Goal: Communication & Community: Answer question/provide support

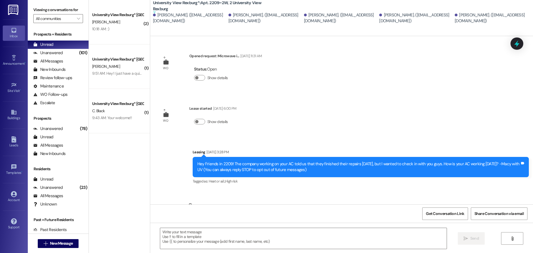
scroll to position [197, 0]
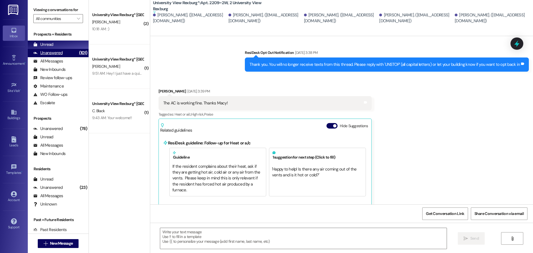
click at [78, 54] on div "(101)" at bounding box center [83, 53] width 11 height 9
click at [69, 46] on div "Unread (0)" at bounding box center [58, 45] width 61 height 8
click at [62, 52] on div "Unanswered (101)" at bounding box center [58, 53] width 61 height 8
click at [62, 45] on div "Unread (0)" at bounding box center [58, 45] width 61 height 8
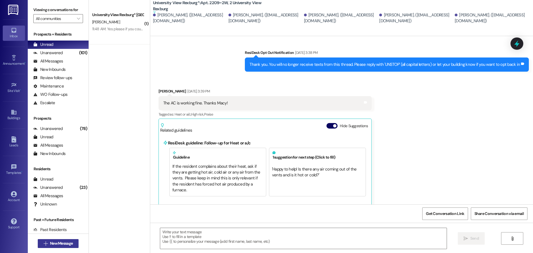
click at [60, 244] on span "New Message" at bounding box center [61, 243] width 23 height 6
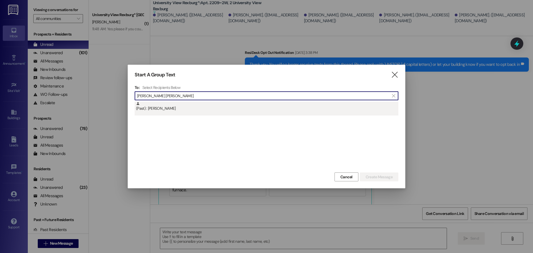
type input "[PERSON_NAME] [PERSON_NAME]"
click at [195, 104] on div "(Past) : [PERSON_NAME]" at bounding box center [267, 107] width 262 height 10
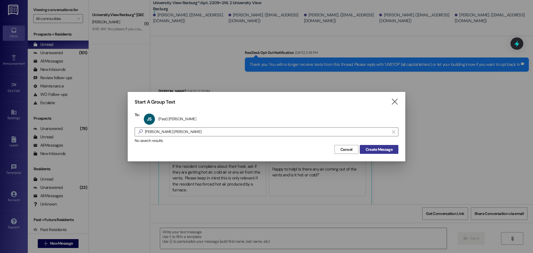
click at [392, 149] on span "Create Message" at bounding box center [379, 150] width 27 height 6
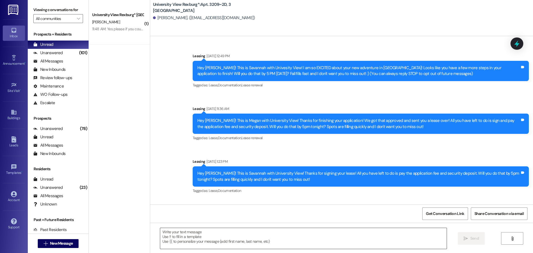
click at [227, 235] on textarea at bounding box center [303, 238] width 287 height 21
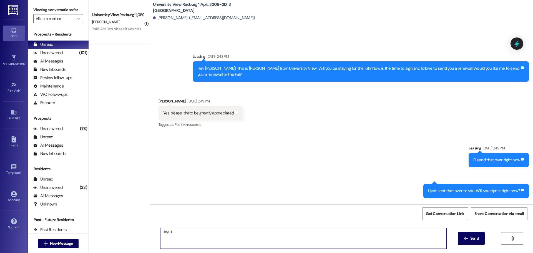
scroll to position [20285, 0]
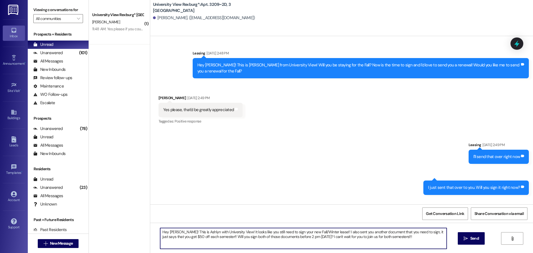
click at [212, 232] on textarea "Hey [PERSON_NAME]! This is Ashlyn with University View! It looks like you still…" at bounding box center [303, 238] width 287 height 21
type textarea "Hey [PERSON_NAME]! This is Ashlyn with University View! It looks like you still…"
click at [477, 235] on button " Send" at bounding box center [471, 238] width 27 height 12
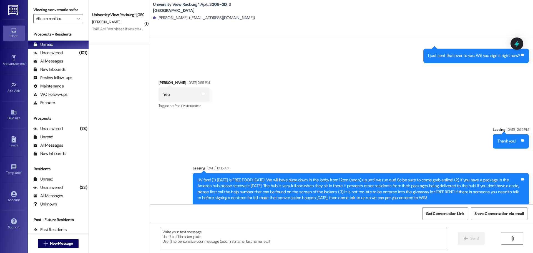
scroll to position [20480, 0]
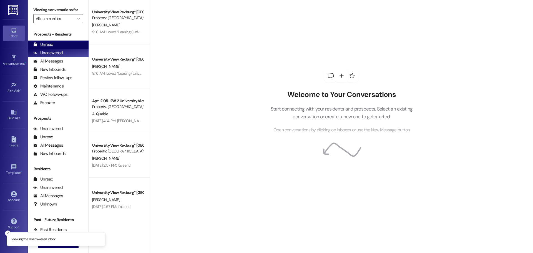
click at [66, 42] on div "Unread (0)" at bounding box center [58, 45] width 61 height 8
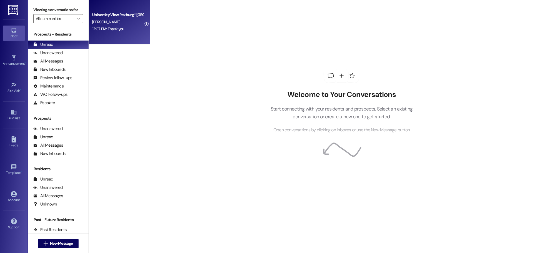
click at [120, 29] on div "12:07 PM: Thank you! 12:07 PM: Thank you!" at bounding box center [108, 28] width 33 height 5
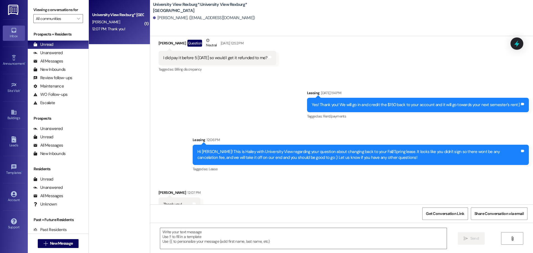
scroll to position [950, 0]
click at [216, 237] on textarea at bounding box center [303, 238] width 287 height 21
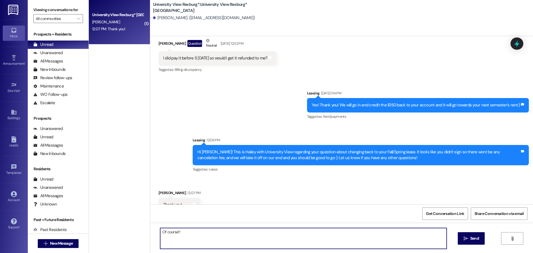
type textarea "Of course!!"
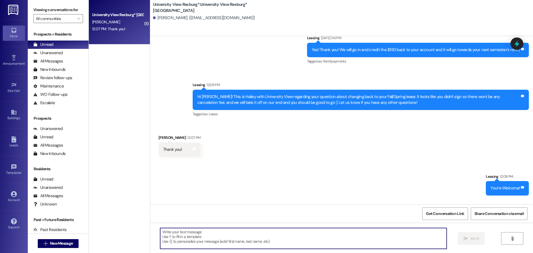
scroll to position [1028, 0]
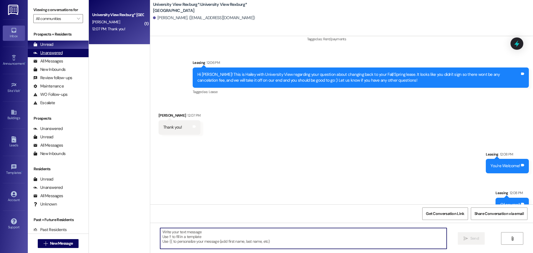
click at [62, 54] on div "Unanswered" at bounding box center [47, 53] width 29 height 6
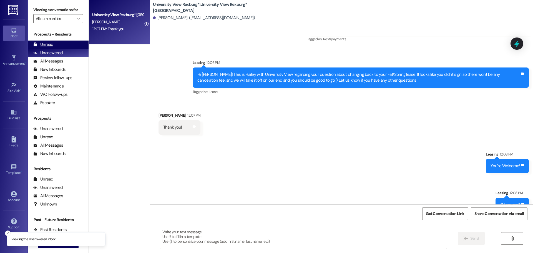
click at [61, 46] on div "Unread (0)" at bounding box center [58, 45] width 61 height 8
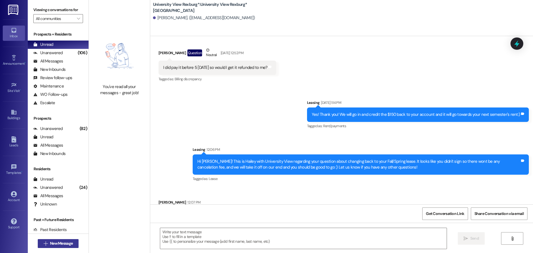
scroll to position [950, 0]
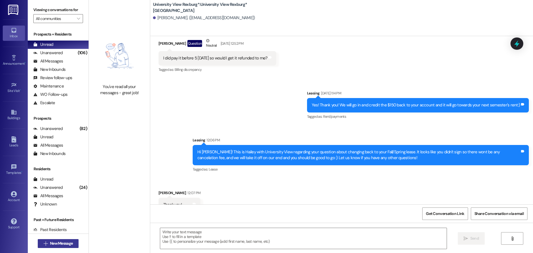
click at [70, 245] on span "New Message" at bounding box center [61, 243] width 23 height 6
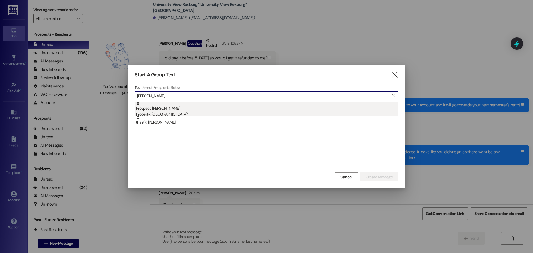
type input "nathan phillips"
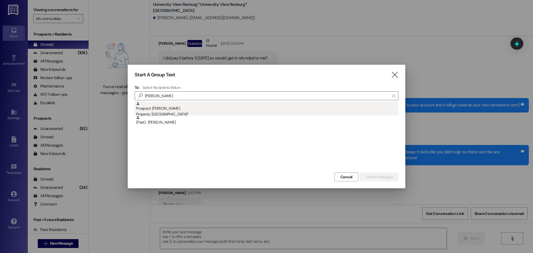
click at [163, 112] on div "Property: [GEOGRAPHIC_DATA]*" at bounding box center [267, 114] width 262 height 6
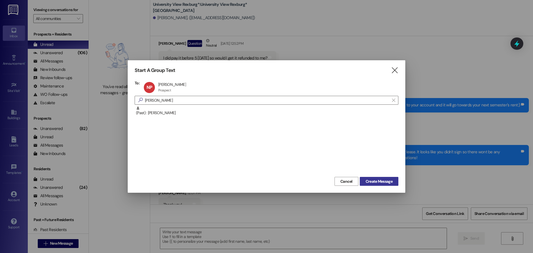
click at [380, 182] on span "Create Message" at bounding box center [379, 182] width 27 height 6
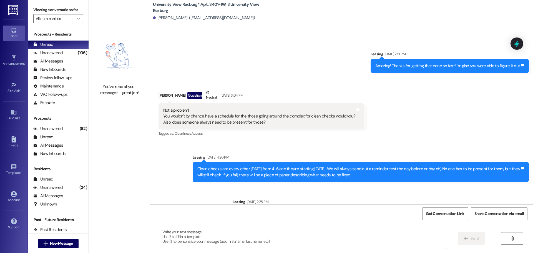
scroll to position [10997, 0]
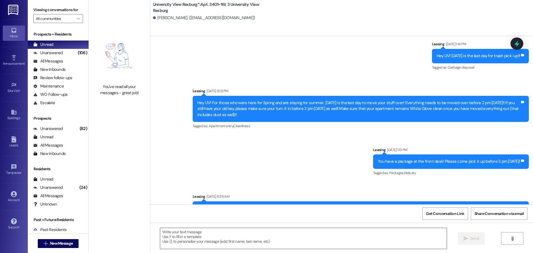
click at [188, 238] on textarea at bounding box center [303, 238] width 287 height 21
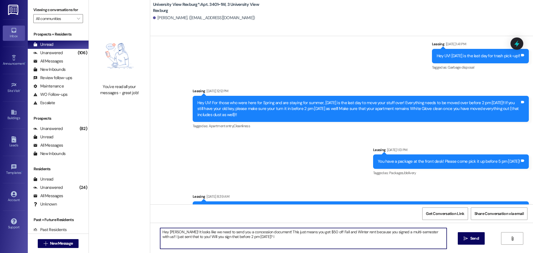
type textarea "Hey Nathan! It looks like we need to send you a concession document! This just …"
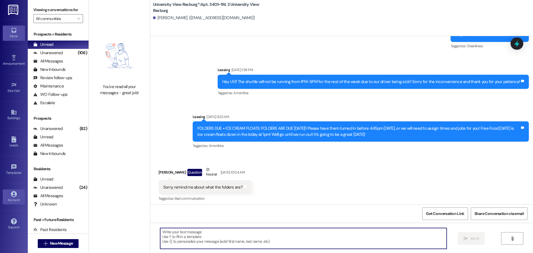
scroll to position [10495, 0]
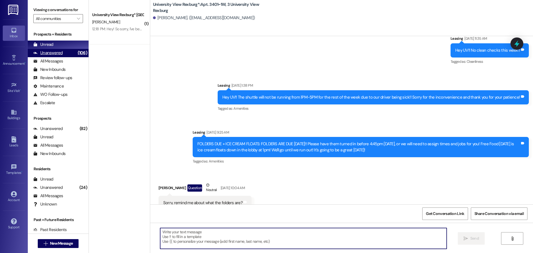
click at [69, 53] on div "Unanswered (106)" at bounding box center [58, 53] width 61 height 8
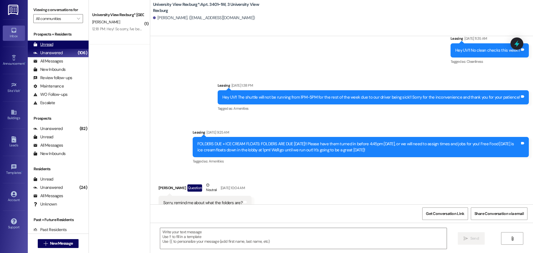
click at [65, 44] on div "Unread (0)" at bounding box center [58, 45] width 61 height 8
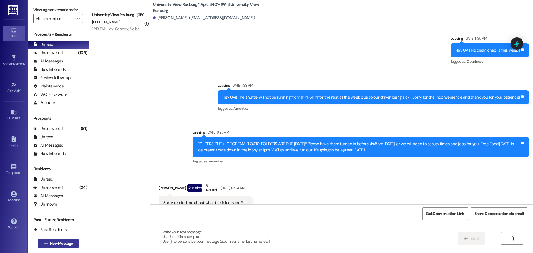
click at [63, 245] on span "New Message" at bounding box center [61, 243] width 23 height 6
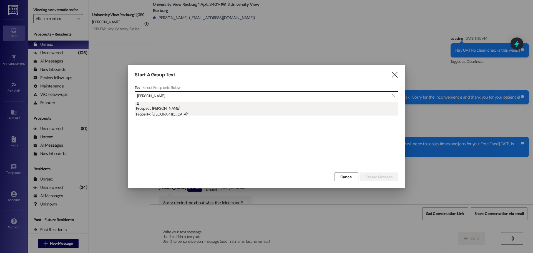
type input "amanda osborn"
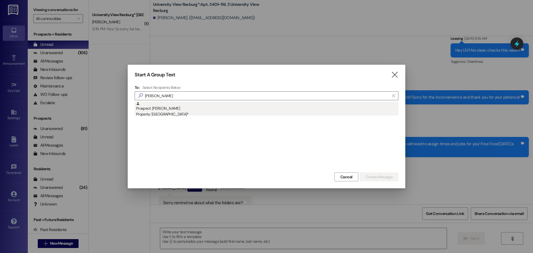
click at [190, 109] on div "Prospect: Amanda Osborn Property: University View Rexburg*" at bounding box center [267, 110] width 262 height 16
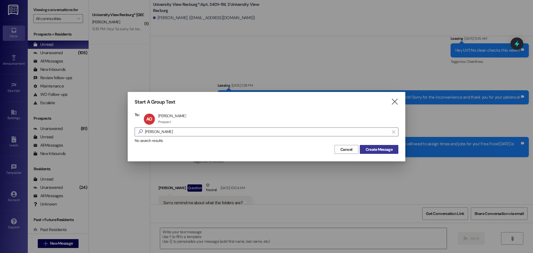
click at [385, 152] on span "Create Message" at bounding box center [379, 150] width 27 height 6
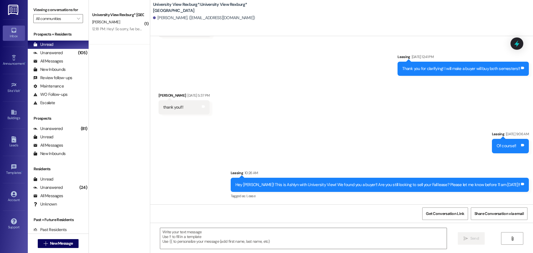
scroll to position [214, 0]
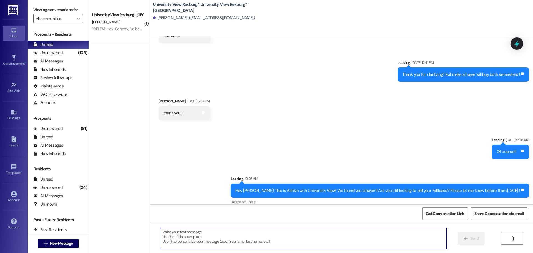
drag, startPoint x: 234, startPoint y: 242, endPoint x: 239, endPoint y: 242, distance: 5.3
click at [234, 242] on textarea at bounding box center [303, 238] width 287 height 21
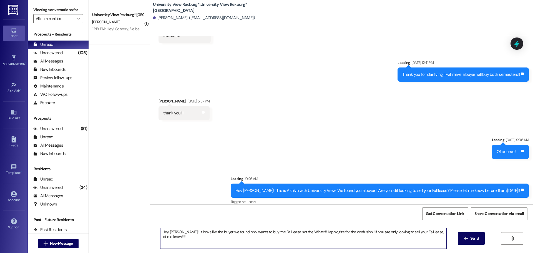
type textarea "Hey Amanda!! It looks like the buyer we found only wants to buy the Fall lease …"
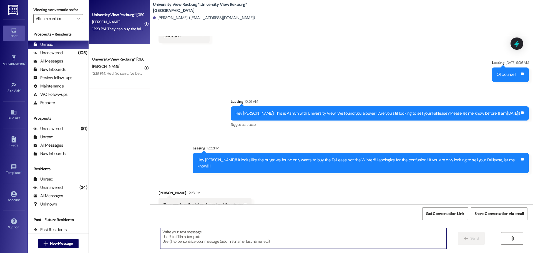
scroll to position [292, 0]
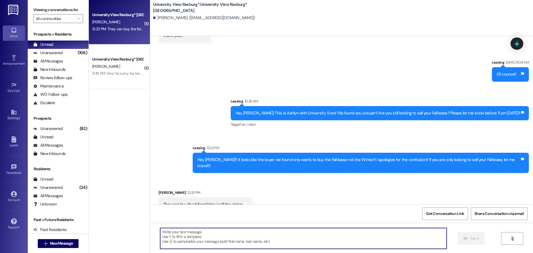
click at [234, 242] on textarea at bounding box center [303, 238] width 287 height 21
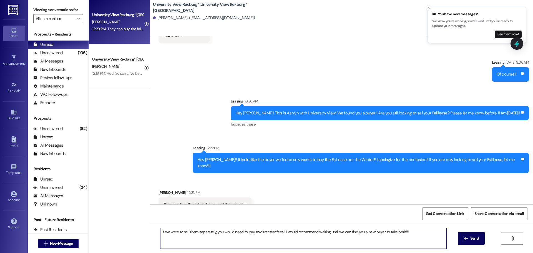
type textarea "If we were to sell them separately, you would need to pay two transfer fees!! I…"
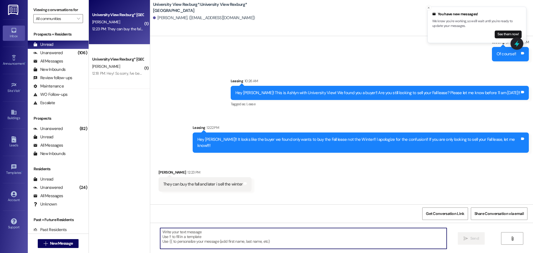
scroll to position [330, 0]
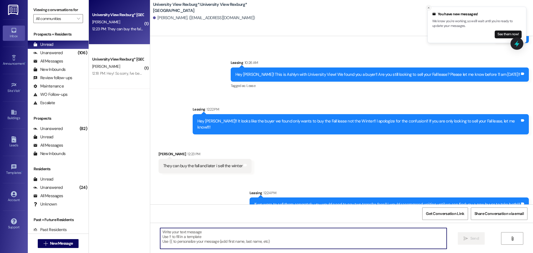
click at [428, 9] on icon "Close toast" at bounding box center [428, 7] width 3 height 3
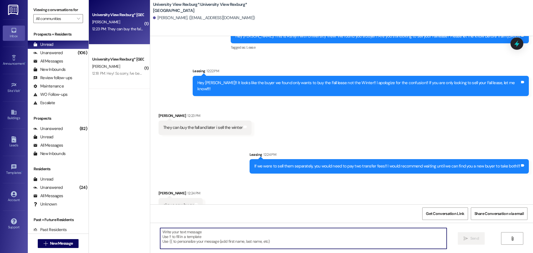
scroll to position [369, 0]
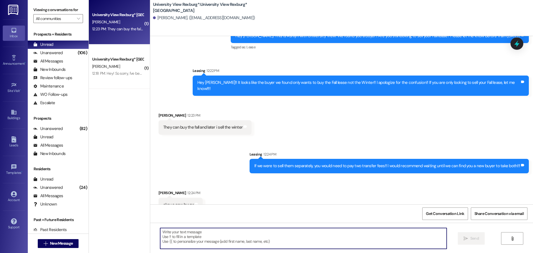
click at [210, 239] on textarea at bounding box center [303, 238] width 287 height 21
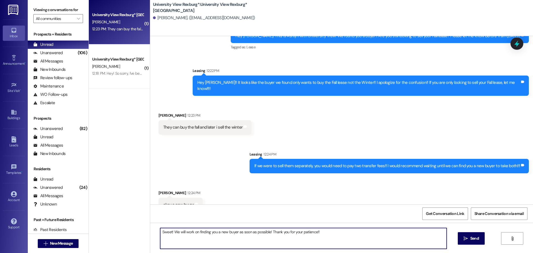
type textarea "Sweet! We will work on finding you a new buyer as soon as possible! Thank you f…"
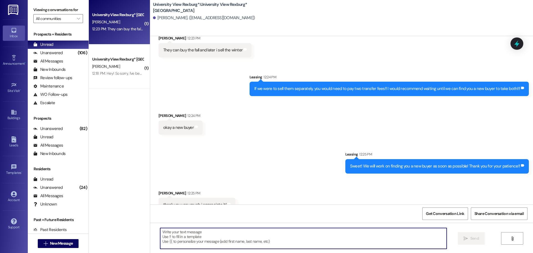
scroll to position [446, 0]
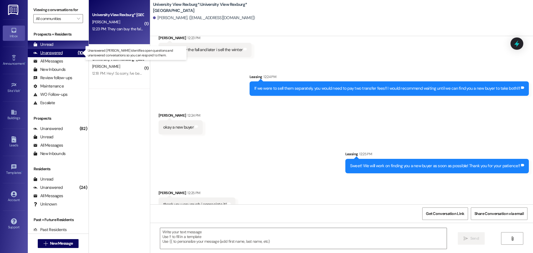
click at [70, 52] on div "Unanswered (106)" at bounding box center [58, 53] width 61 height 8
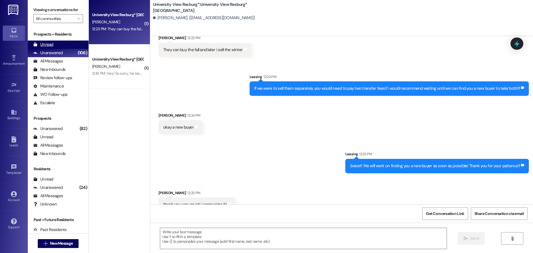
click at [69, 44] on div "Unread (0)" at bounding box center [58, 45] width 61 height 8
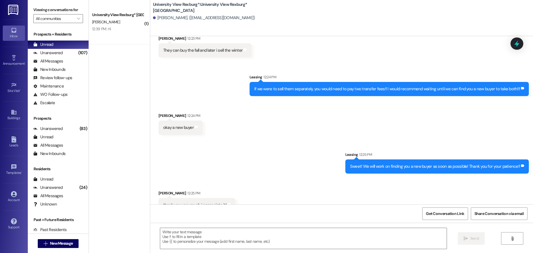
scroll to position [455, 0]
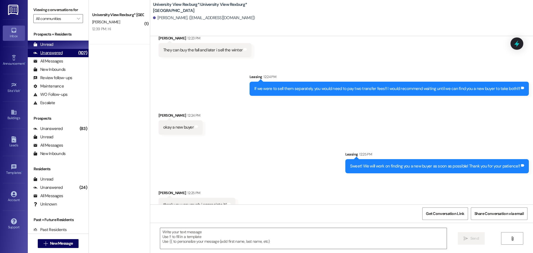
click at [62, 51] on div "Unanswered (107)" at bounding box center [58, 53] width 61 height 8
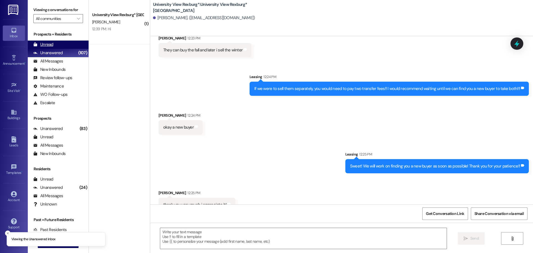
click at [62, 45] on div "Unread (0)" at bounding box center [58, 45] width 61 height 8
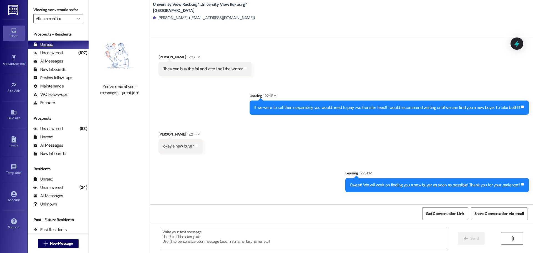
scroll to position [454, 0]
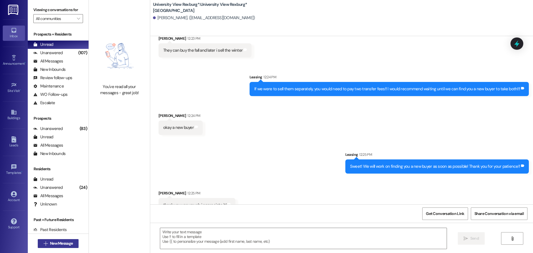
click at [70, 241] on span "New Message" at bounding box center [61, 243] width 23 height 6
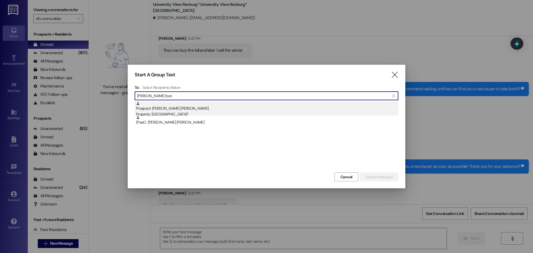
type input "mckay bec"
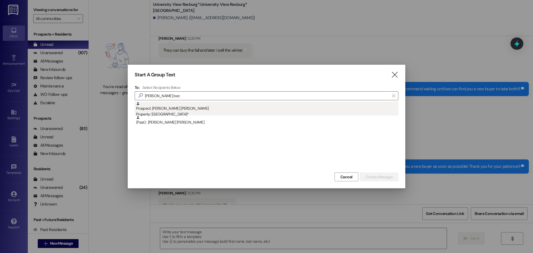
click at [167, 103] on div "Prospect: Mckay Beckstead Property: University View Rexburg*" at bounding box center [267, 110] width 262 height 16
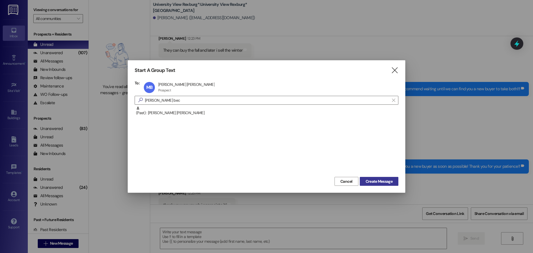
click at [389, 181] on span "Create Message" at bounding box center [379, 182] width 27 height 6
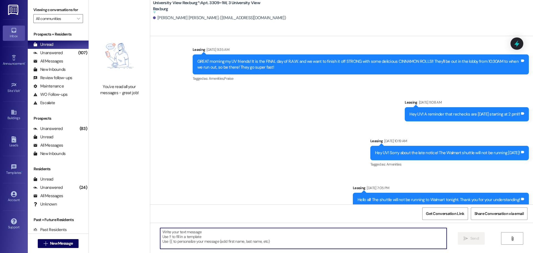
click at [195, 236] on textarea at bounding box center [303, 238] width 287 height 21
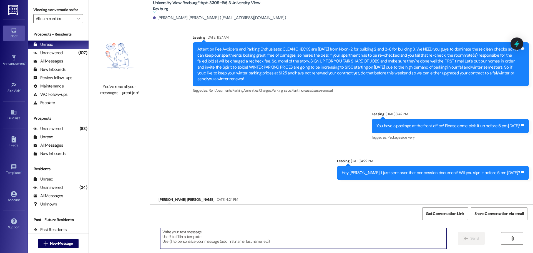
scroll to position [6920, 0]
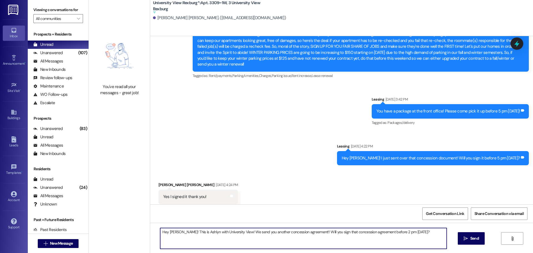
type textarea "Hey Mckay! This is Ashlyn with University View! We send you another concession …"
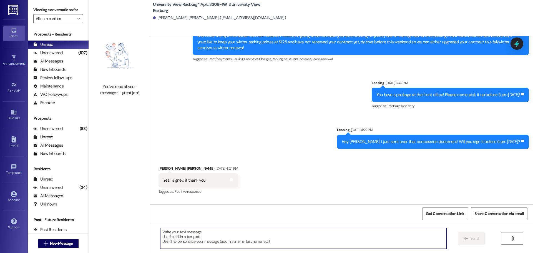
scroll to position [6904, 0]
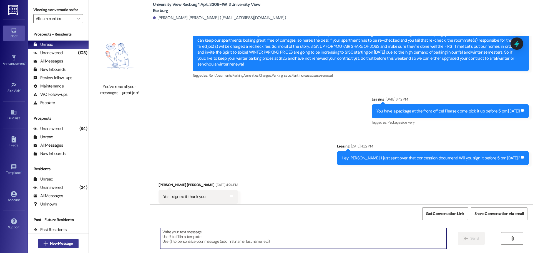
click at [67, 244] on span "New Message" at bounding box center [61, 243] width 23 height 6
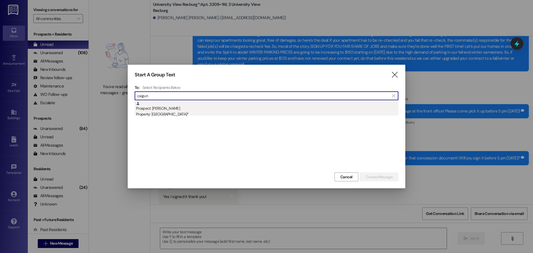
type input "caigun"
click at [215, 115] on div "Property: [GEOGRAPHIC_DATA]*" at bounding box center [267, 114] width 262 height 6
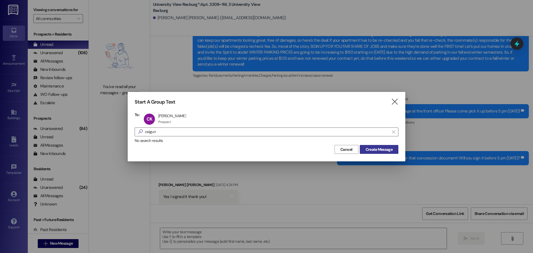
click at [391, 151] on span "Create Message" at bounding box center [379, 150] width 27 height 6
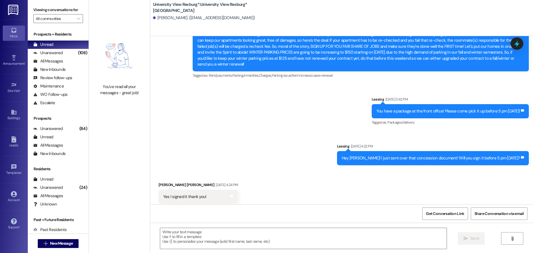
scroll to position [0, 0]
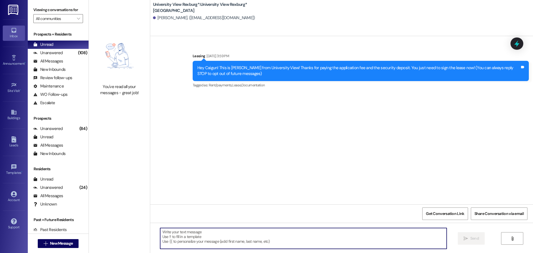
click at [210, 240] on textarea at bounding box center [303, 238] width 287 height 21
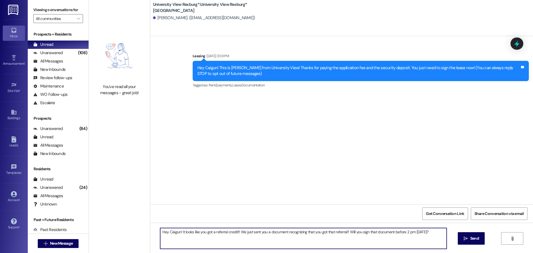
type textarea "Hey Caigun! It looks like you got a referral credit!! We just sent you a docume…"
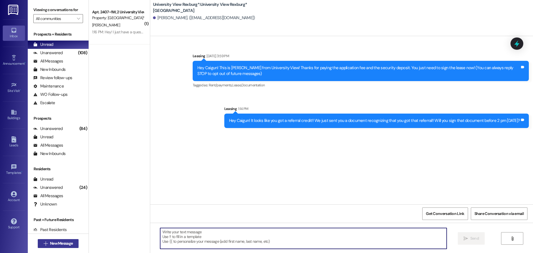
click at [64, 243] on span "New Message" at bounding box center [61, 243] width 23 height 6
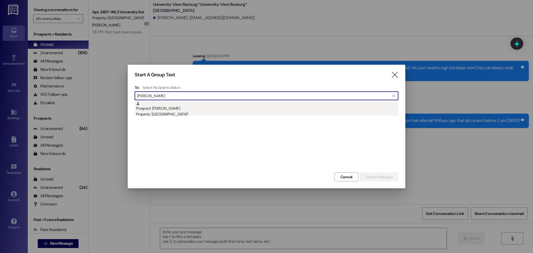
type input "ryan clay"
click at [167, 109] on div "Prospect: Ryan Clay Property: University View Rexburg*" at bounding box center [267, 110] width 262 height 16
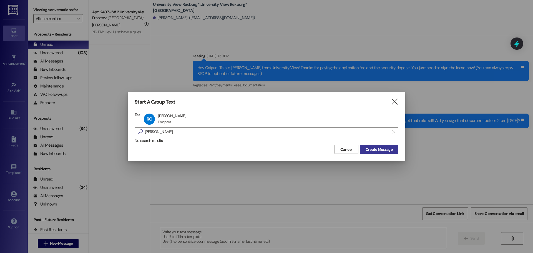
click at [389, 148] on span "Create Message" at bounding box center [379, 150] width 27 height 6
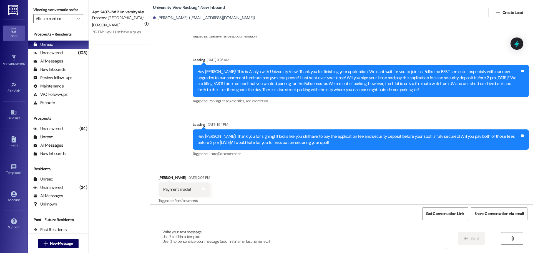
scroll to position [112, 0]
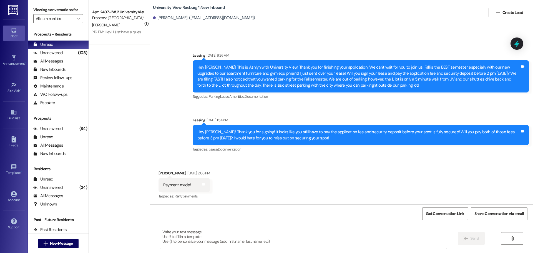
click at [220, 238] on textarea at bounding box center [303, 238] width 287 height 21
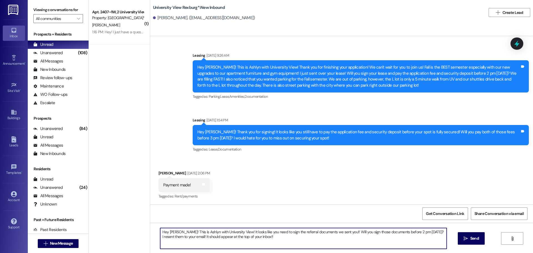
type textarea "Hey Ryan! This is Ashlyn with University View! It looks like you need to sign t…"
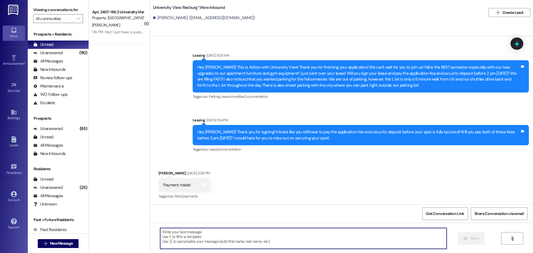
scroll to position [195, 0]
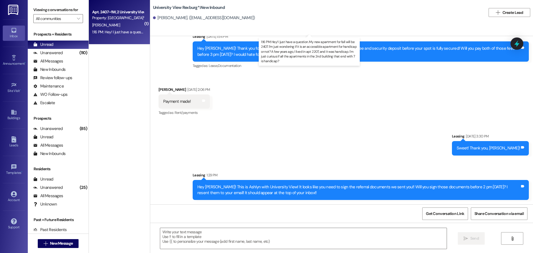
click at [118, 31] on div "1:16 PM: Hey! I just have a question. My new apartment for fall will be 2407. I…" at bounding box center [321, 31] width 458 height 5
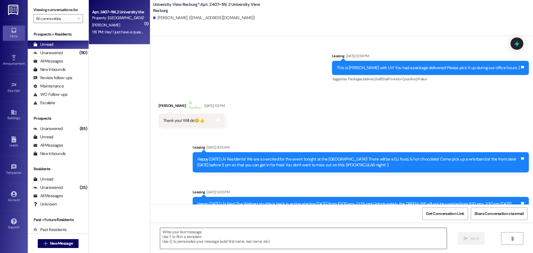
click at [221, 235] on textarea at bounding box center [303, 238] width 287 height 21
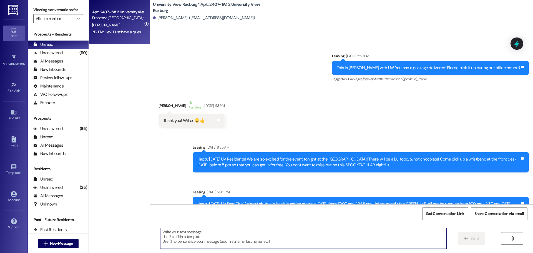
scroll to position [20780, 0]
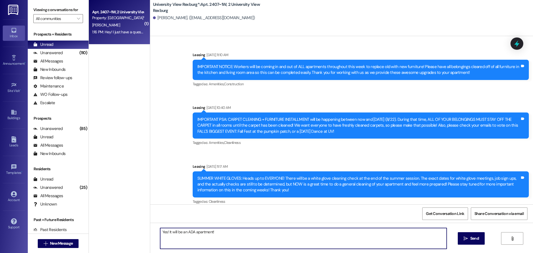
type textarea "Yes! It will be an ADA apartment!!"
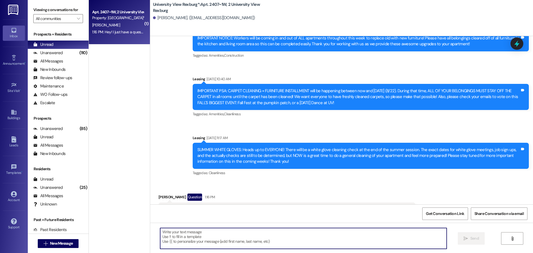
scroll to position [20819, 0]
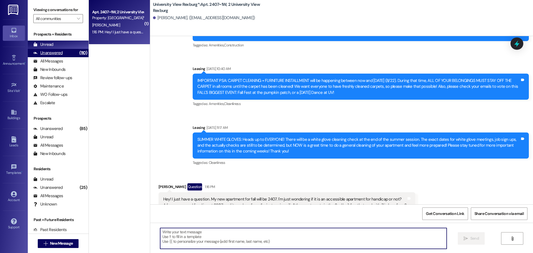
click at [50, 53] on div "Unanswered" at bounding box center [47, 53] width 29 height 6
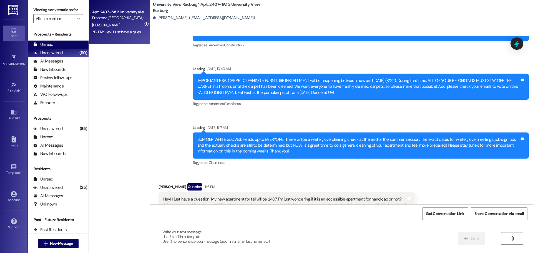
click at [52, 45] on div "Unread" at bounding box center [43, 45] width 20 height 6
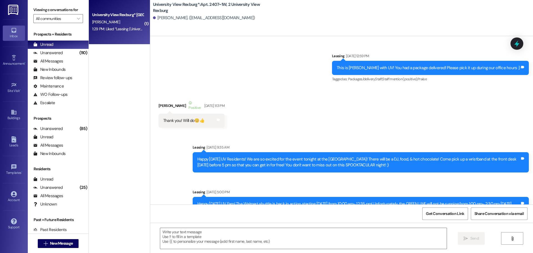
scroll to position [20780, 0]
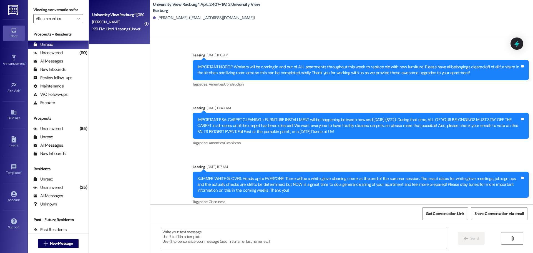
click at [115, 30] on div "1:29 PM: Liked “Leasing (University View Rexburg*): If it doesn't …” 1:29 PM: L…" at bounding box center [143, 28] width 102 height 5
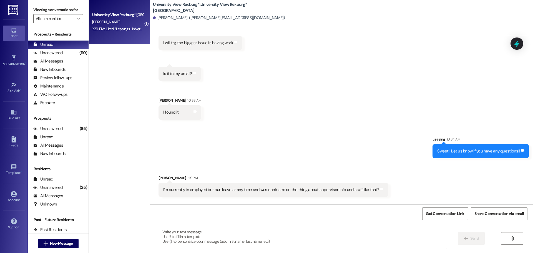
scroll to position [707, 0]
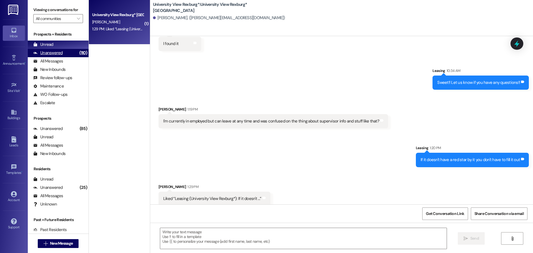
click at [64, 51] on div "Unanswered (110)" at bounding box center [58, 53] width 61 height 8
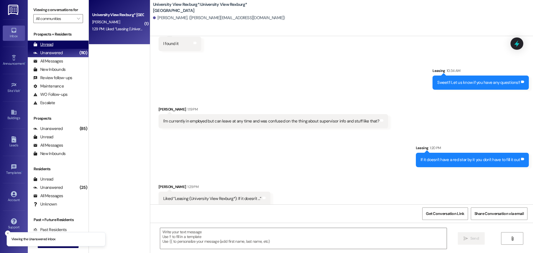
click at [59, 44] on div "Unread (0)" at bounding box center [58, 45] width 61 height 8
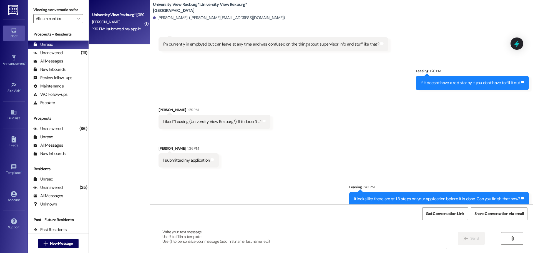
scroll to position [785, 0]
click at [79, 55] on div "(111)" at bounding box center [83, 53] width 9 height 9
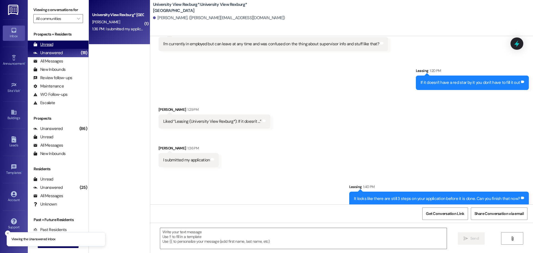
click at [69, 47] on div "Unread (0)" at bounding box center [58, 45] width 61 height 8
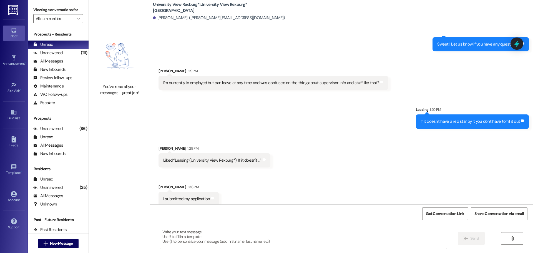
scroll to position [793, 0]
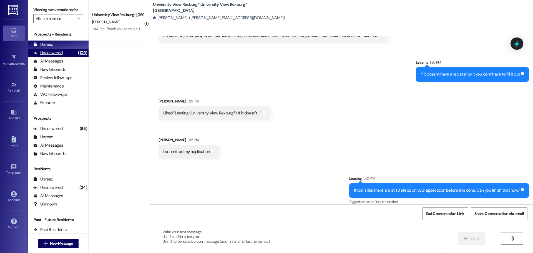
click at [66, 52] on div "Unanswered (109)" at bounding box center [58, 53] width 61 height 8
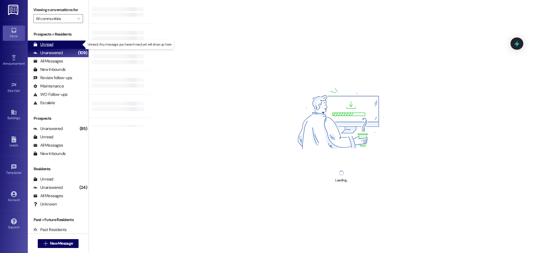
click at [64, 43] on div "Unread (0)" at bounding box center [58, 45] width 61 height 8
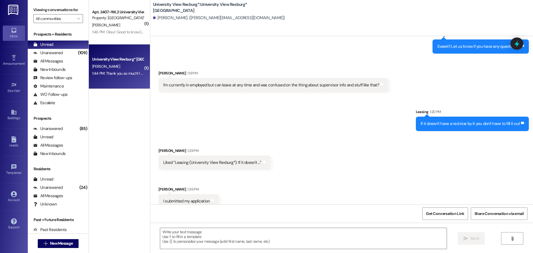
scroll to position [746, 0]
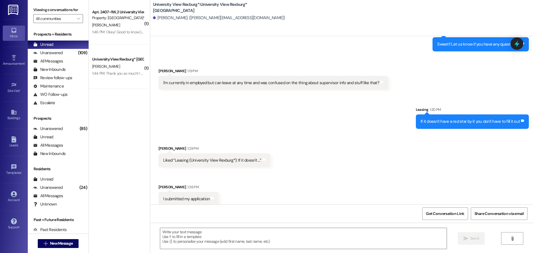
click at [91, 160] on div "( 1 ) Apt. 2407~1W, 2 University View Rexburg Property: University View Rexburg…" at bounding box center [119, 107] width 61 height 214
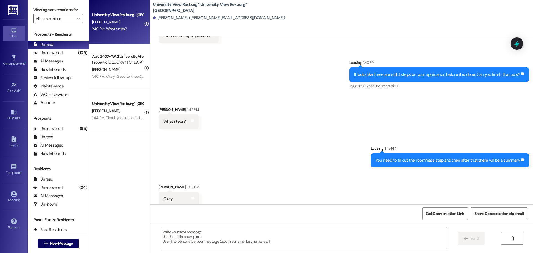
scroll to position [909, 0]
click at [59, 241] on span "New Message" at bounding box center [61, 243] width 23 height 6
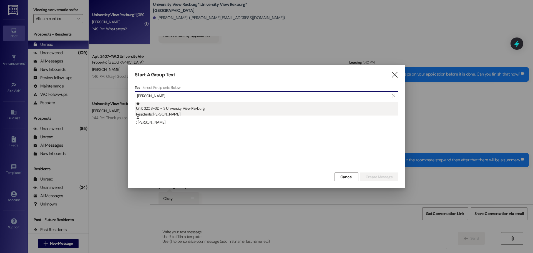
type input "evan andrews"
click at [222, 114] on div "Residents: Evan Andrews" at bounding box center [267, 114] width 262 height 6
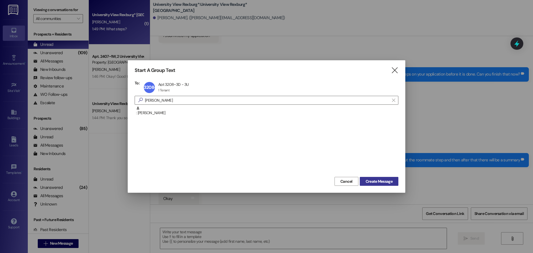
click at [393, 180] on span "Create Message" at bounding box center [379, 182] width 29 height 6
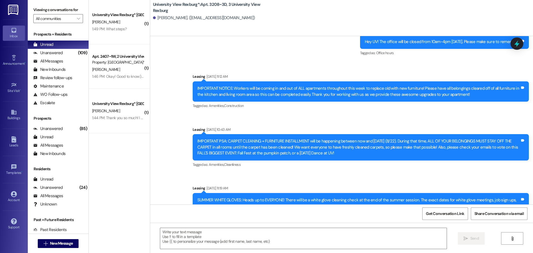
scroll to position [14765, 0]
